Goal: Task Accomplishment & Management: Complete application form

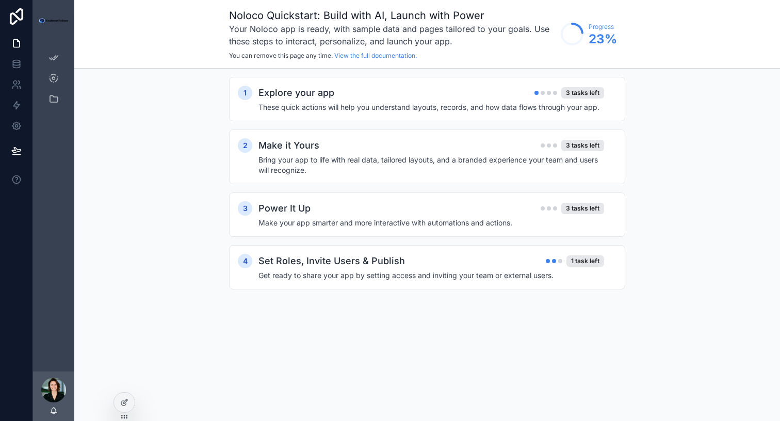
drag, startPoint x: 124, startPoint y: 407, endPoint x: 131, endPoint y: 363, distance: 44.4
click at [132, 362] on div "App Setup My KF Pathways Madeleine Light Noloco Quickstart: Build with AI, Laun…" at bounding box center [406, 210] width 747 height 421
click at [123, 378] on icon at bounding box center [124, 380] width 8 height 8
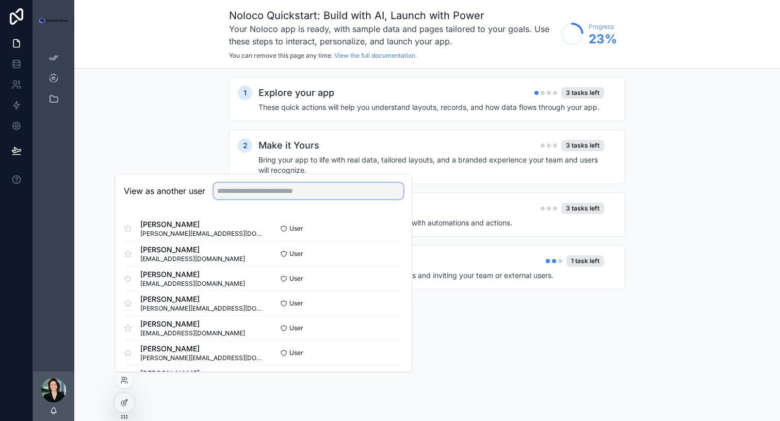
click at [235, 189] on input "text" at bounding box center [309, 191] width 190 height 17
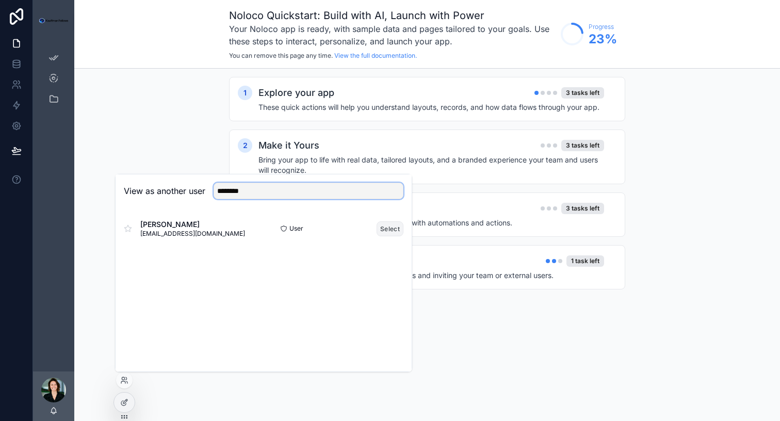
type input "********"
click at [397, 229] on button "Select" at bounding box center [390, 228] width 27 height 15
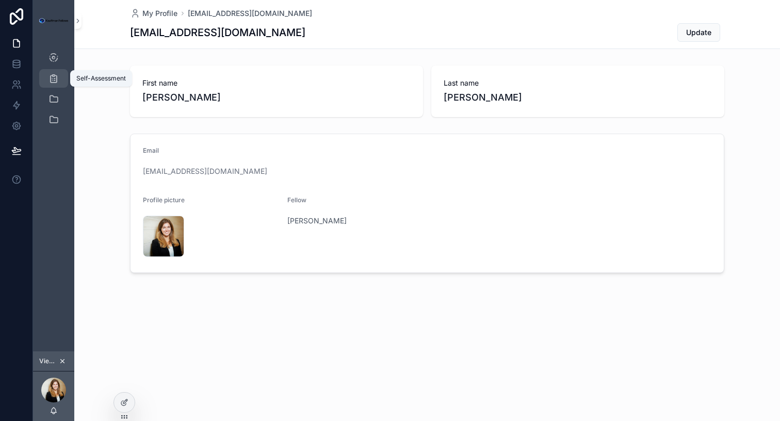
click at [55, 75] on icon "scrollable content" at bounding box center [53, 78] width 10 height 10
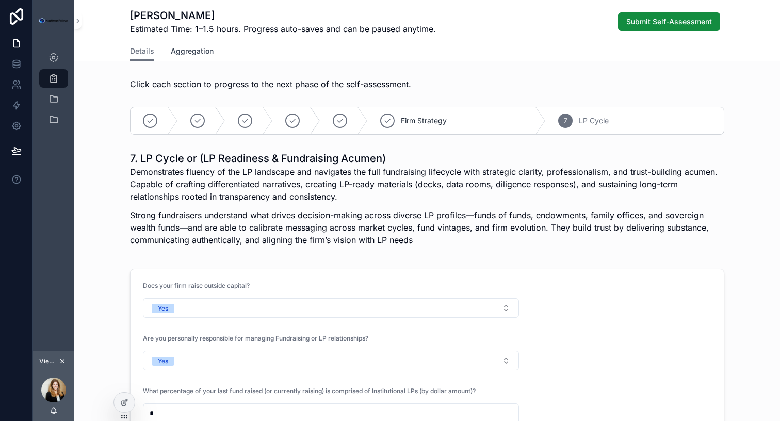
click at [197, 50] on span "Aggregation" at bounding box center [192, 51] width 43 height 10
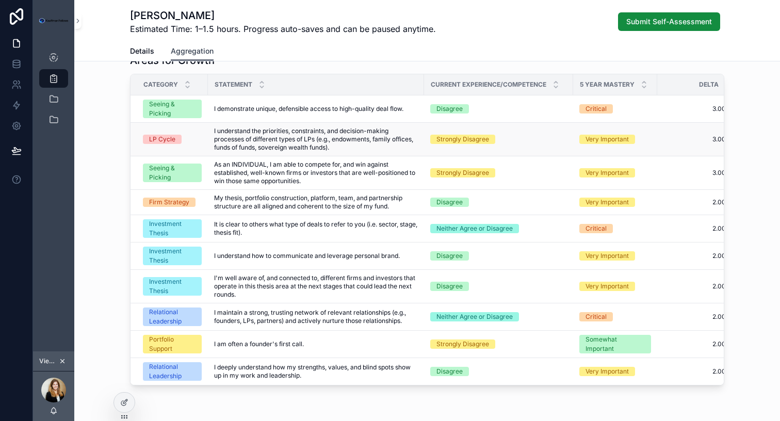
scroll to position [255, 0]
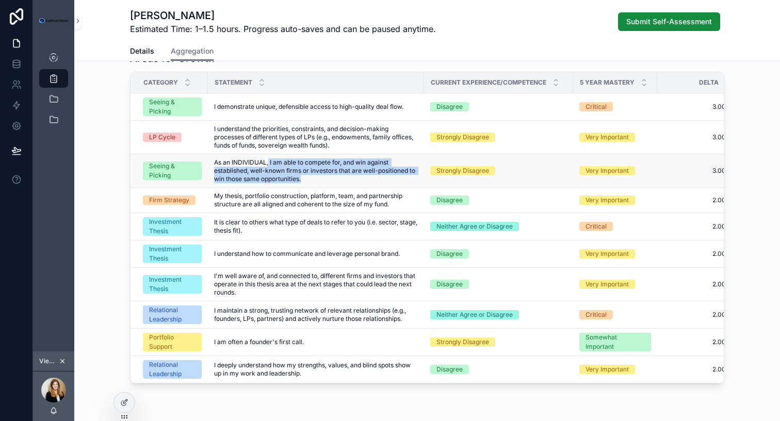
drag, startPoint x: 311, startPoint y: 181, endPoint x: 269, endPoint y: 165, distance: 44.3
click at [269, 165] on span "As an INDIVIDUAL, I am able to compete for, and win against established, well-k…" at bounding box center [316, 170] width 204 height 25
click at [314, 177] on span "As an INDIVIDUAL, I am able to compete for, and win against established, well-k…" at bounding box center [316, 170] width 204 height 25
drag, startPoint x: 305, startPoint y: 181, endPoint x: 216, endPoint y: 165, distance: 90.8
click at [216, 165] on span "As an INDIVIDUAL, I am able to compete for, and win against established, well-k…" at bounding box center [316, 170] width 204 height 25
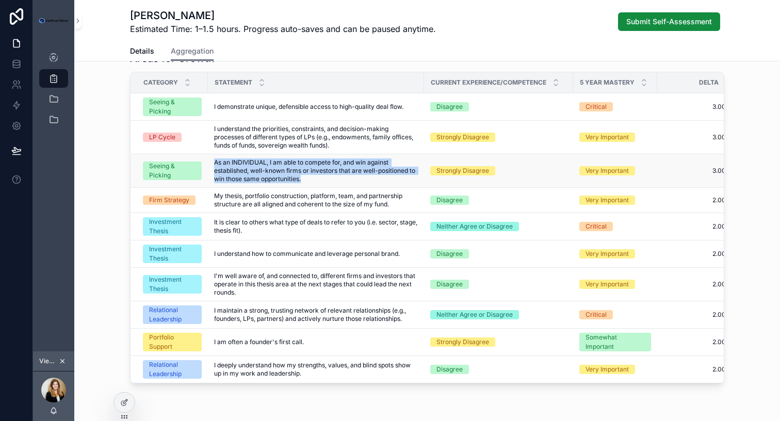
copy span "As an INDIVIDUAL, I am able to compete for, and win against established, well-k…"
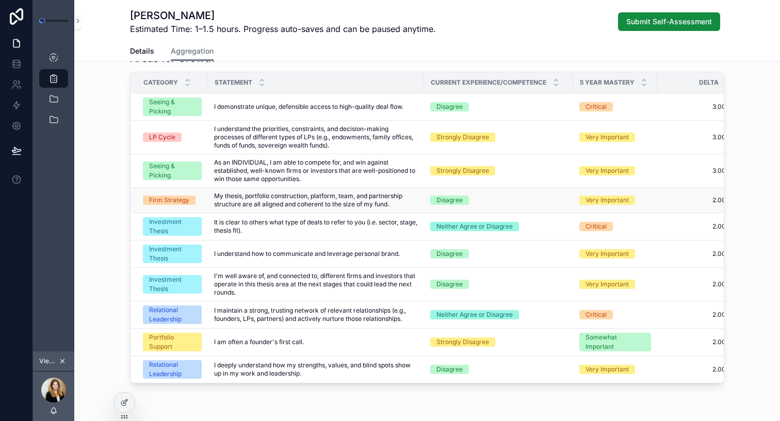
click at [273, 196] on span "My thesis, portfolio construction, platform, team, and partnership structure ar…" at bounding box center [316, 200] width 204 height 17
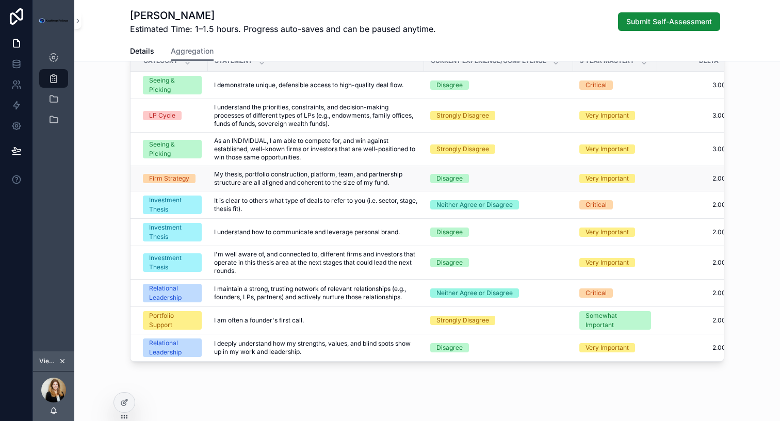
scroll to position [278, 0]
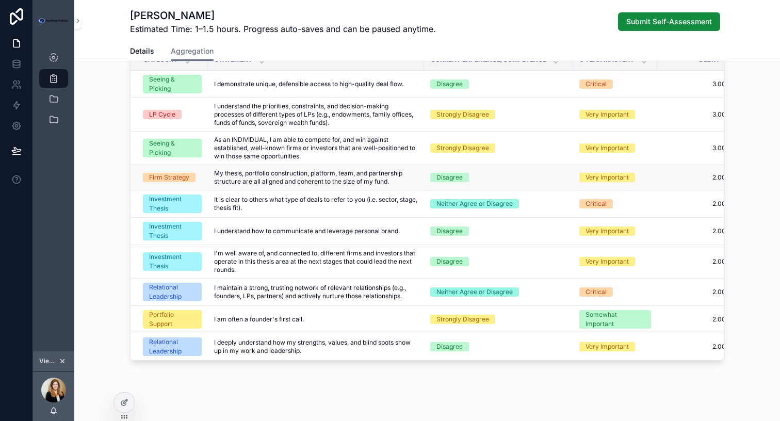
click at [247, 184] on span "My thesis, portfolio construction, platform, team, and partnership structure ar…" at bounding box center [316, 177] width 204 height 17
copy div "My thesis, portfolio construction, platform, team, and partnership structure ar…"
click at [278, 273] on span "I'm well aware of, and connected to, different firms and investors that operate…" at bounding box center [316, 261] width 204 height 25
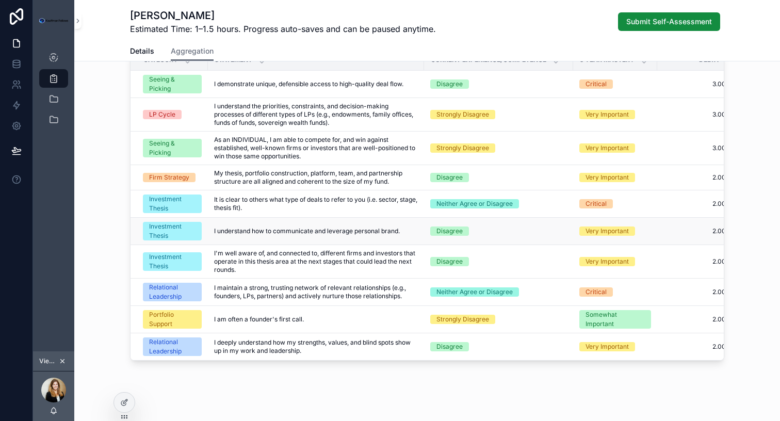
scroll to position [287, 0]
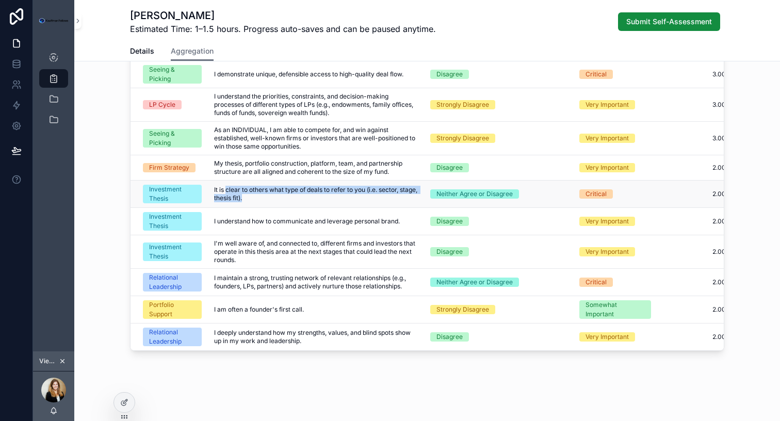
drag, startPoint x: 276, startPoint y: 201, endPoint x: 226, endPoint y: 188, distance: 51.7
click at [226, 188] on span "It is clear to others what type of deals to refer to you (i.e. sector, stage, t…" at bounding box center [316, 194] width 204 height 17
click at [263, 201] on span "It is clear to others what type of deals to refer to you (i.e. sector, stage, t…" at bounding box center [316, 194] width 204 height 17
drag, startPoint x: 265, startPoint y: 197, endPoint x: 214, endPoint y: 190, distance: 51.0
click at [214, 190] on span "It is clear to others what type of deals to refer to you (i.e. sector, stage, t…" at bounding box center [316, 194] width 204 height 17
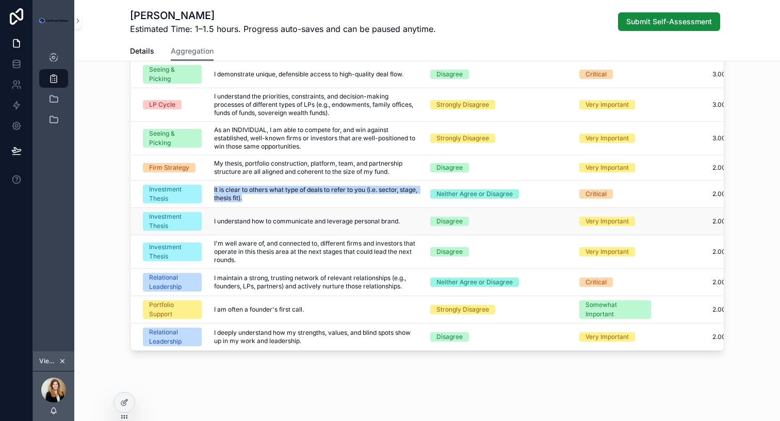
copy span "It is clear to others what type of deals to refer to you (i.e. sector, stage, t…"
click at [258, 217] on span "I understand how to communicate and leverage personal brand." at bounding box center [307, 221] width 186 height 8
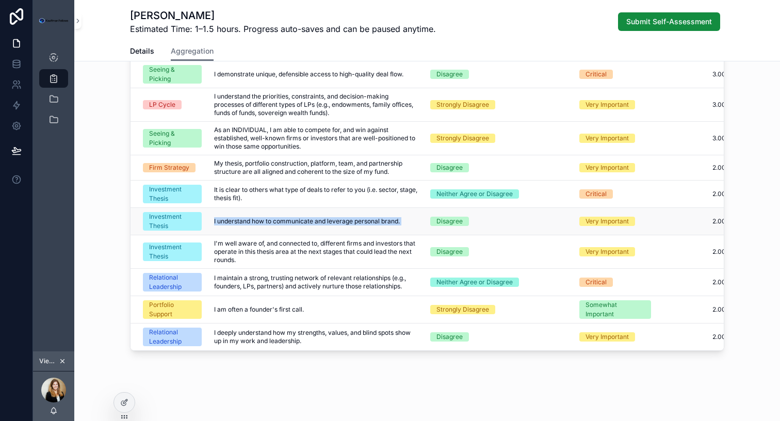
click at [258, 217] on span "I understand how to communicate and leverage personal brand." at bounding box center [307, 221] width 186 height 8
copy div "I understand how to communicate and leverage personal brand. I understand how t…"
click at [249, 247] on span "I'm well aware of, and connected to, different firms and investors that operate…" at bounding box center [316, 251] width 204 height 25
drag, startPoint x: 246, startPoint y: 259, endPoint x: 212, endPoint y: 245, distance: 36.5
click at [212, 245] on td "I'm well aware of, and connected to, different firms and investors that operate…" at bounding box center [316, 252] width 216 height 34
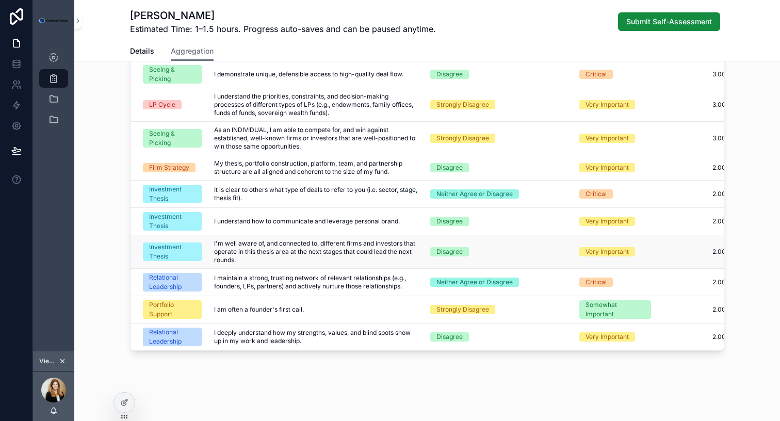
copy span "I'm well aware of, and connected to, different firms and investors that operate…"
click at [402, 237] on td "I'm well aware of, and connected to, different firms and investors that operate…" at bounding box center [316, 252] width 216 height 34
click at [282, 282] on span "I maintain a strong, trusting network of relevant relationships (e.g., founders…" at bounding box center [316, 282] width 204 height 17
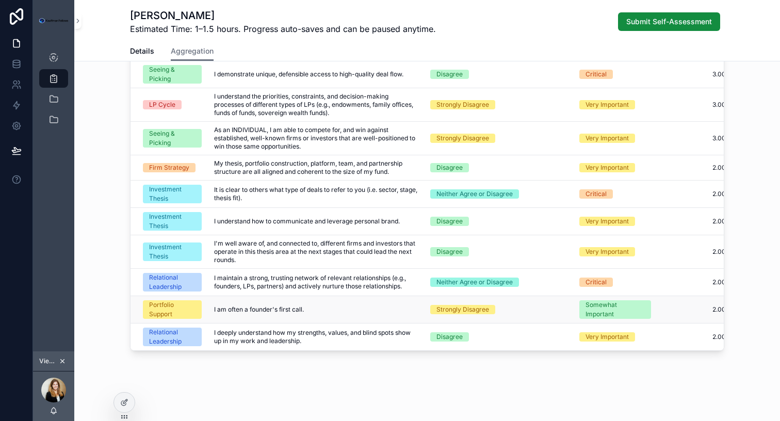
click at [320, 299] on td "I am often a founder's first call. I am often a founder's first call." at bounding box center [316, 309] width 216 height 27
click at [278, 308] on span "I am often a founder's first call." at bounding box center [259, 309] width 90 height 8
click at [265, 311] on span "I am often a founder's first call." at bounding box center [259, 309] width 90 height 8
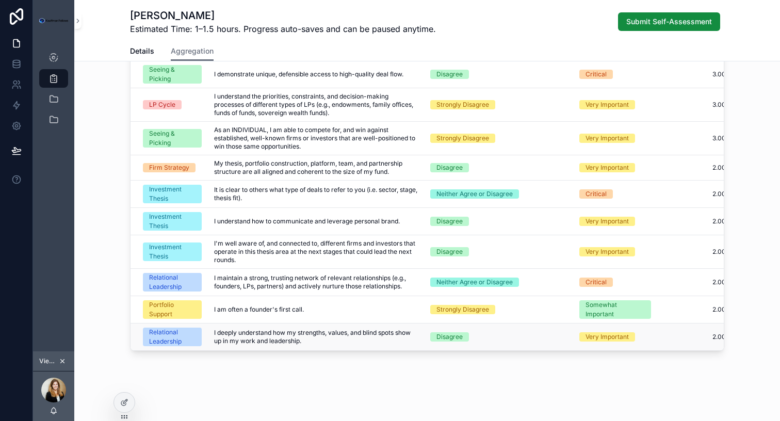
click at [294, 336] on span "I deeply understand how my strengths, values, and blind spots show up in my wor…" at bounding box center [316, 337] width 204 height 17
click at [323, 344] on span "I deeply understand how my strengths, values, and blind spots show up in my wor…" at bounding box center [316, 337] width 204 height 17
click at [293, 289] on span "I maintain a strong, trusting network of relevant relationships (e.g., founders…" at bounding box center [316, 282] width 204 height 17
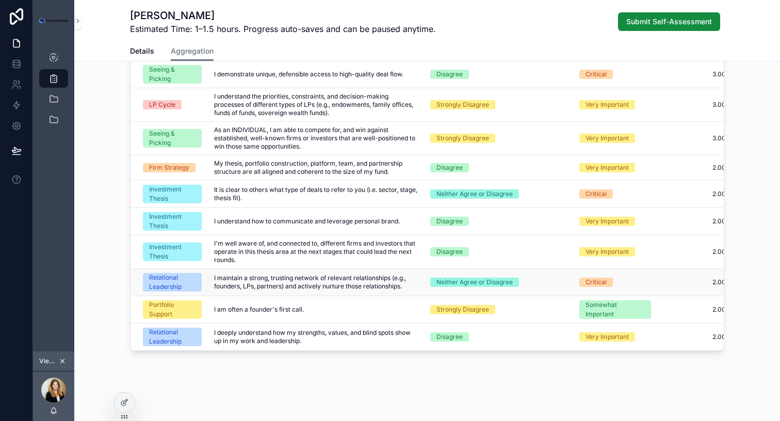
click at [293, 283] on span "I maintain a strong, trusting network of relevant relationships (e.g., founders…" at bounding box center [316, 282] width 204 height 17
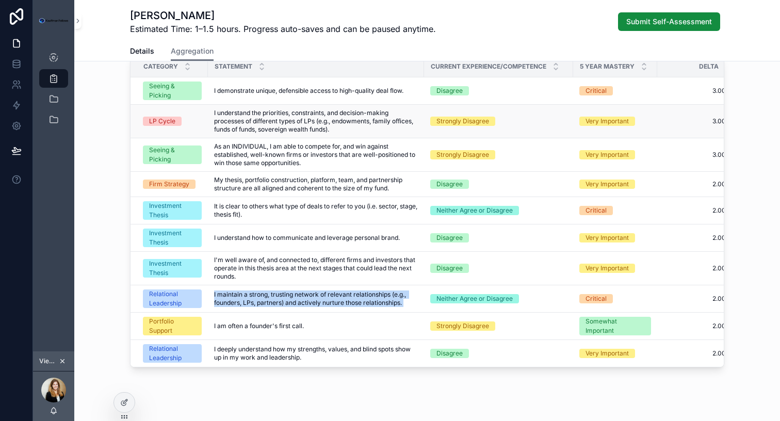
scroll to position [0, 0]
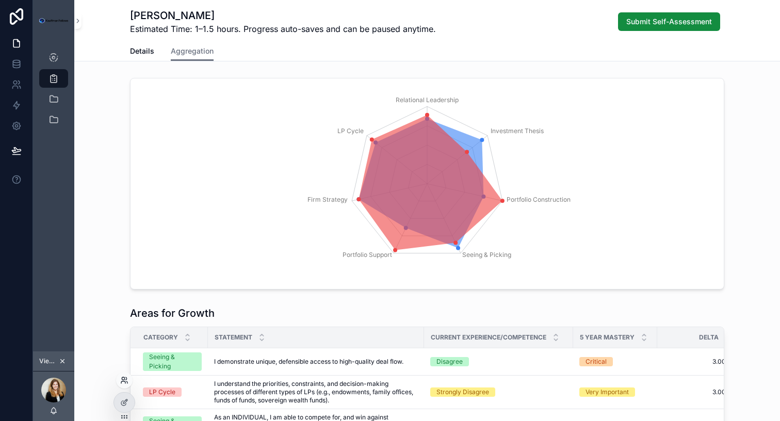
click at [125, 383] on icon at bounding box center [123, 382] width 4 height 2
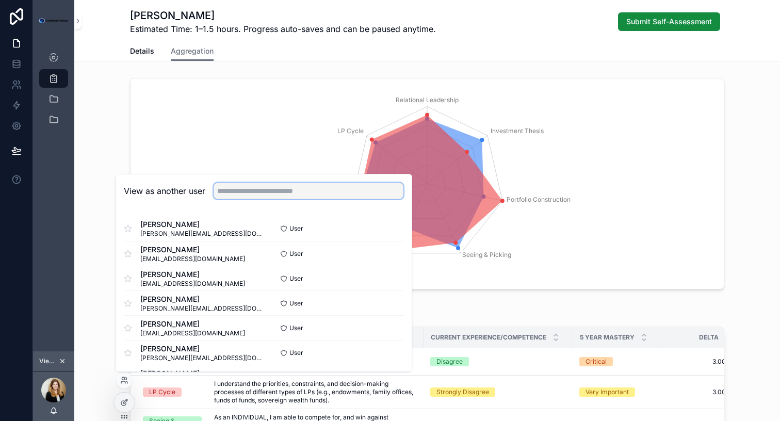
click at [252, 190] on input "text" at bounding box center [309, 191] width 190 height 17
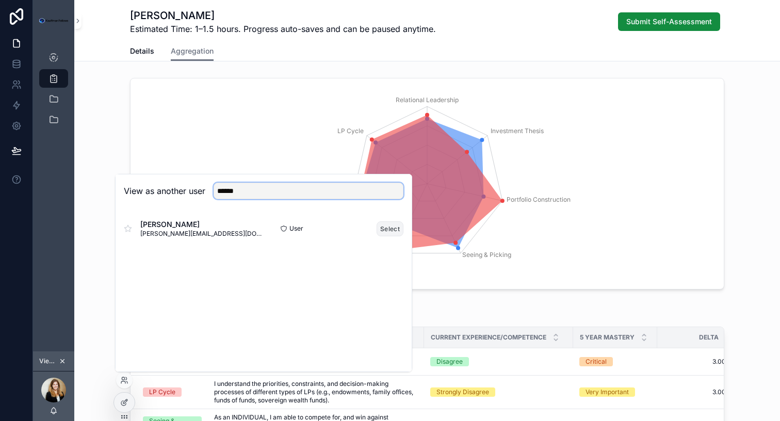
type input "******"
click at [394, 231] on button "Select" at bounding box center [390, 228] width 27 height 15
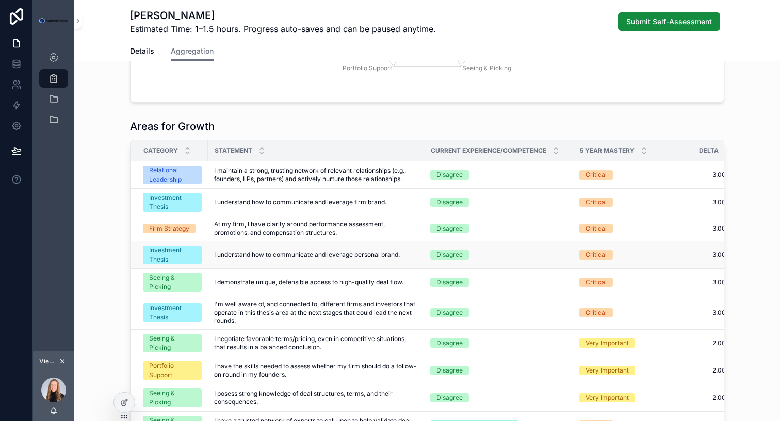
scroll to position [188, 0]
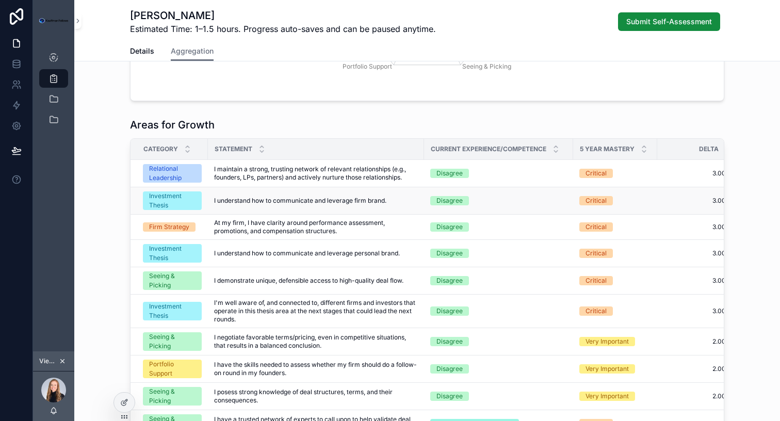
click at [345, 198] on span "I understand how to communicate and leverage firm brand." at bounding box center [300, 201] width 172 height 8
copy div "I understand how to communicate and leverage firm brand. I understand how to co…"
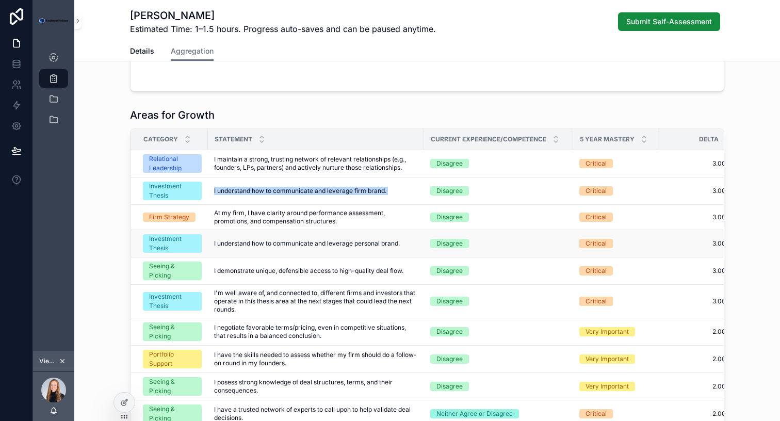
scroll to position [202, 0]
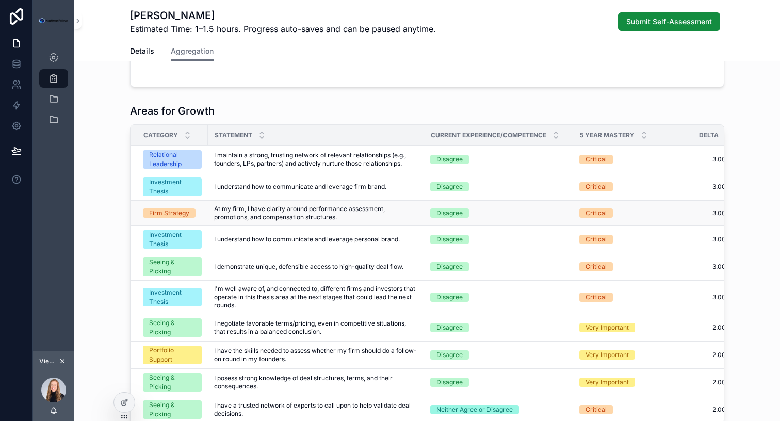
click at [318, 216] on span "At my firm, I have clarity around performance assessment, promotions, and compe…" at bounding box center [316, 213] width 204 height 17
click at [329, 216] on span "At my firm, I have clarity around performance assessment, promotions, and compe…" at bounding box center [316, 213] width 204 height 17
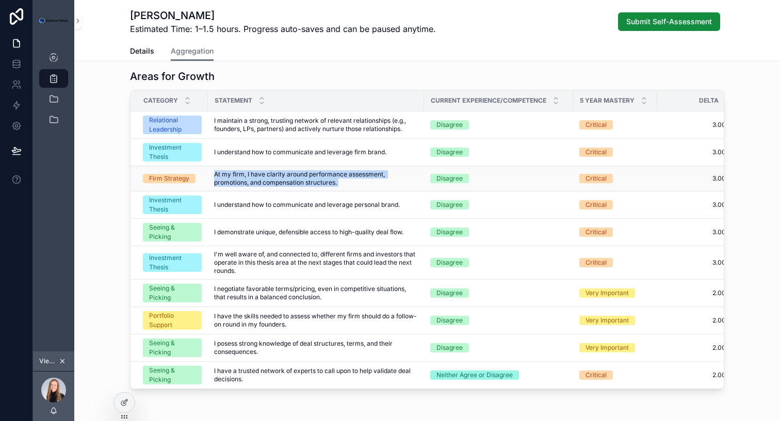
scroll to position [238, 0]
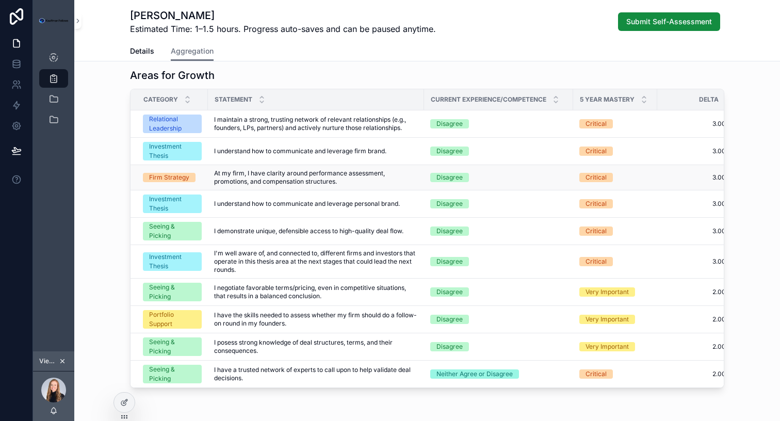
click at [337, 205] on span "I understand how to communicate and leverage personal brand." at bounding box center [307, 204] width 186 height 8
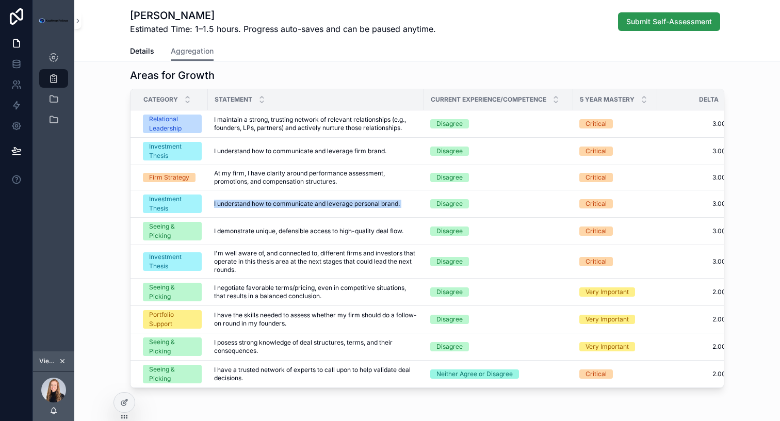
copy div "I understand how to communicate and leverage personal brand. I understand how t…"
click at [332, 202] on span "I understand how to communicate and leverage personal brand." at bounding box center [307, 204] width 186 height 8
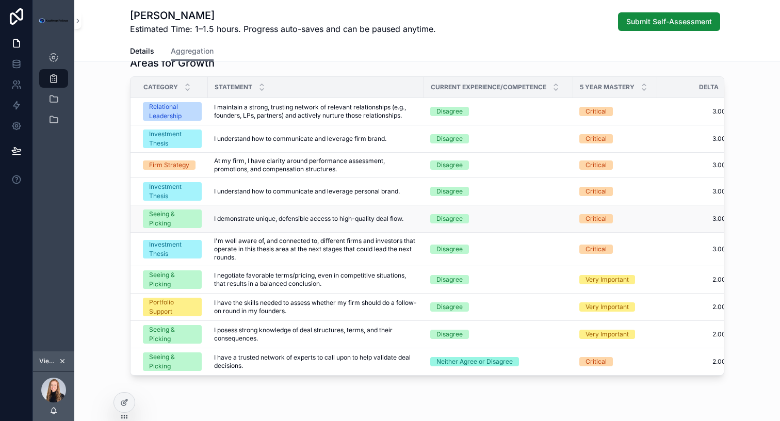
scroll to position [251, 0]
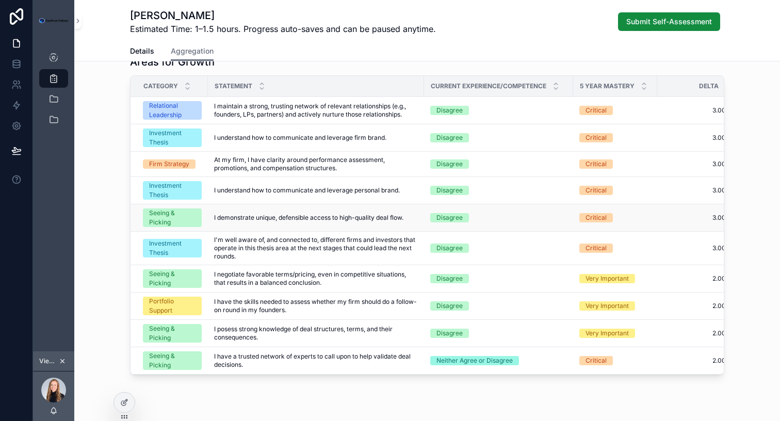
click at [319, 216] on span "I demonstrate unique, defensible access to high-quality deal flow." at bounding box center [308, 218] width 189 height 8
click at [319, 250] on span "I'm well aware of, and connected to, different firms and investors that operate…" at bounding box center [316, 248] width 204 height 25
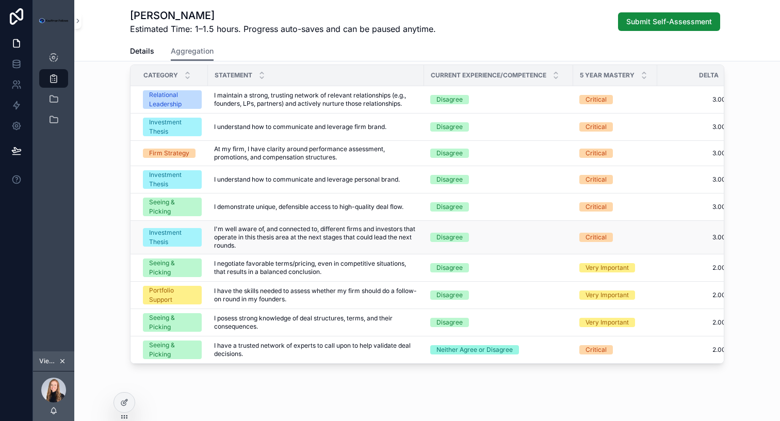
scroll to position [262, 0]
click at [311, 206] on span "I demonstrate unique, defensible access to high-quality deal flow." at bounding box center [308, 207] width 189 height 8
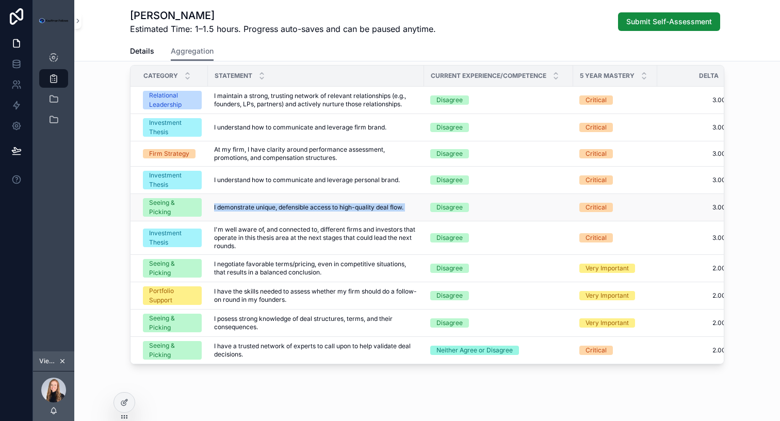
click at [311, 206] on span "I demonstrate unique, defensible access to high-quality deal flow." at bounding box center [308, 207] width 189 height 8
copy div "I demonstrate unique, defensible access to high-quality deal flow. I demonstrat…"
click at [351, 240] on span "I'm well aware of, and connected to, different firms and investors that operate…" at bounding box center [316, 237] width 204 height 25
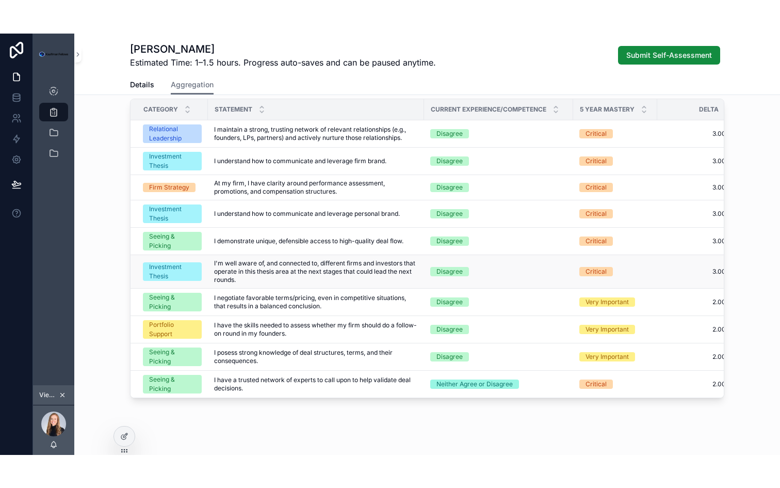
scroll to position [275, 0]
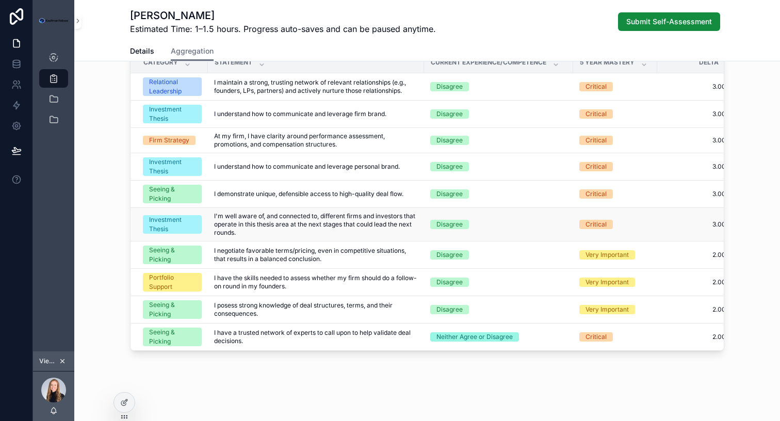
click at [255, 233] on span "I'm well aware of, and connected to, different firms and investors that operate…" at bounding box center [316, 224] width 204 height 25
drag, startPoint x: 246, startPoint y: 232, endPoint x: 214, endPoint y: 219, distance: 34.7
click at [214, 219] on td "I'm well aware of, and connected to, different firms and investors that operate…" at bounding box center [316, 225] width 216 height 34
copy span "I'm well aware of, and connected to, different firms and investors that operate…"
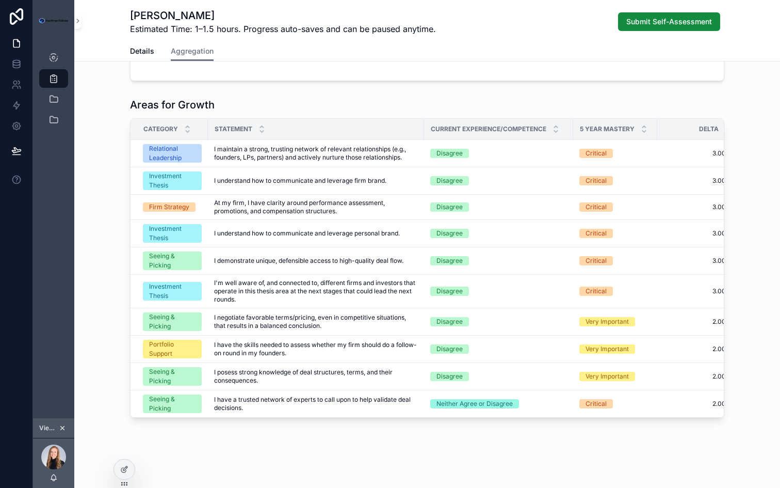
scroll to position [208, 0]
click at [264, 322] on span "I negotiate favorable terms/pricing, even in competitive situations, that resul…" at bounding box center [316, 321] width 204 height 17
click at [266, 261] on span "I demonstrate unique, defensible access to high-quality deal flow." at bounding box center [308, 260] width 189 height 8
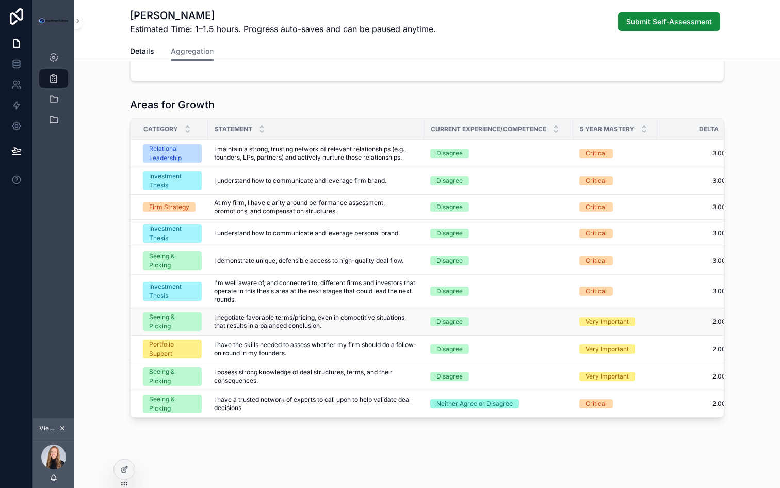
click at [250, 328] on span "I negotiate favorable terms/pricing, even in competitive situations, that resul…" at bounding box center [316, 321] width 204 height 17
click at [279, 321] on span "I negotiate favorable terms/pricing, even in competitive situations, that resul…" at bounding box center [316, 321] width 204 height 17
copy div "I negotiate favorable terms/pricing, even in competitive situations, that resul…"
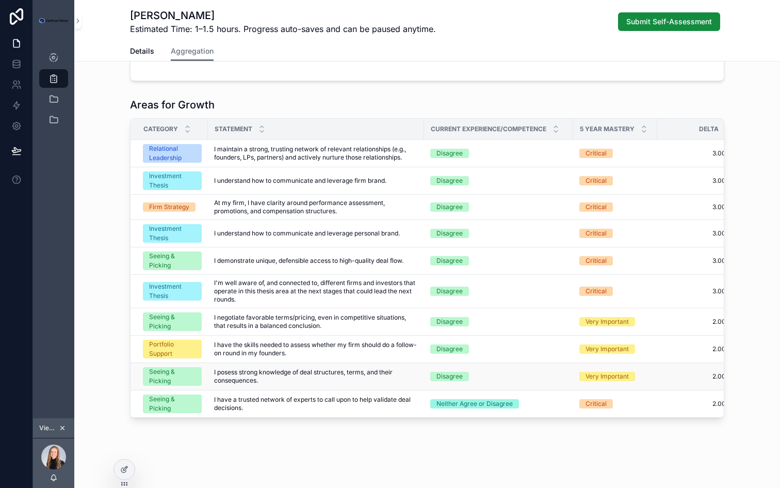
click at [255, 373] on span "I posess strong knowledge of deal structures, terms, and their consequences." at bounding box center [316, 376] width 204 height 17
copy div "I posess strong knowledge of deal structures, terms, and their consequences. I …"
click at [226, 405] on span "I have a trusted network of experts to call upon to help validate deal decision…" at bounding box center [316, 403] width 204 height 17
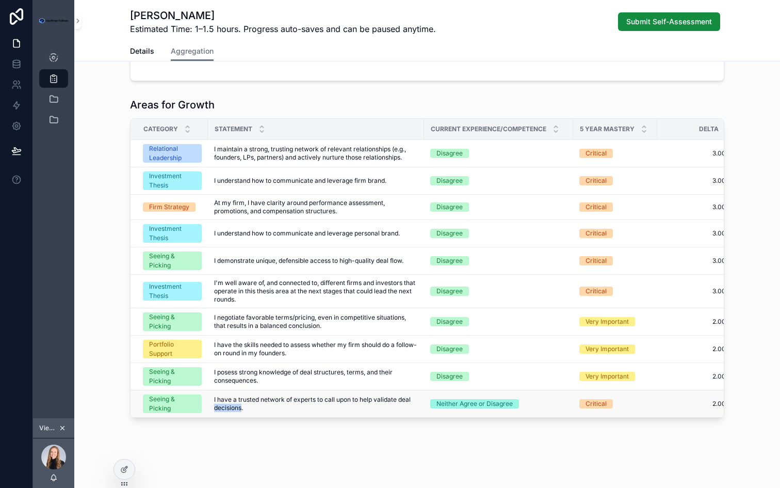
click at [226, 405] on span "I have a trusted network of experts to call upon to help validate deal decision…" at bounding box center [316, 403] width 204 height 17
copy div "I have a trusted network of experts to call upon to help validate deal decision…"
click at [215, 332] on td "I negotiate favorable terms/pricing, even in competitive situations, that resul…" at bounding box center [316, 321] width 216 height 27
click at [237, 355] on span "I have the skills needed to assess whether my firm should do a follow-on round …" at bounding box center [316, 349] width 204 height 17
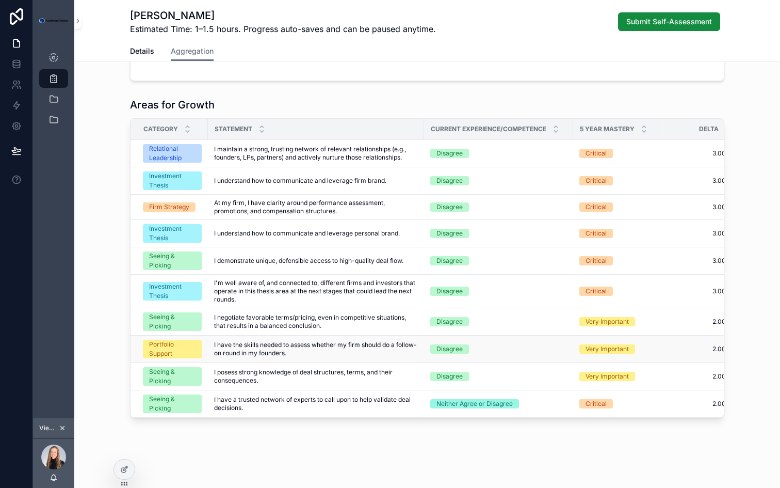
drag, startPoint x: 317, startPoint y: 354, endPoint x: 214, endPoint y: 347, distance: 103.4
click at [214, 347] on span "I have the skills needed to assess whether my firm should do a follow-on round …" at bounding box center [316, 349] width 204 height 17
copy span "I have the skills needed to assess whether my firm should do a follow-on round …"
